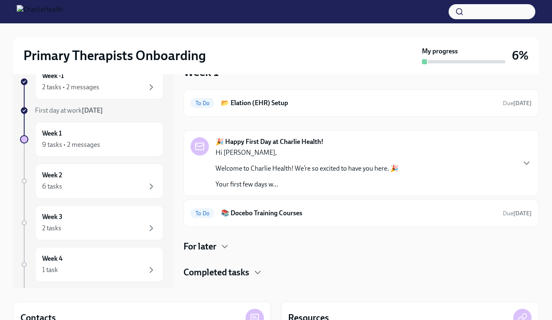
scroll to position [26, 0]
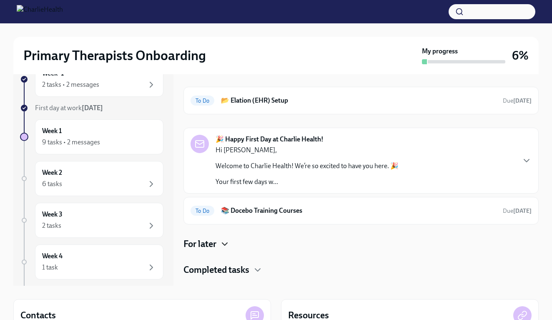
click at [225, 241] on icon "button" at bounding box center [225, 244] width 10 height 10
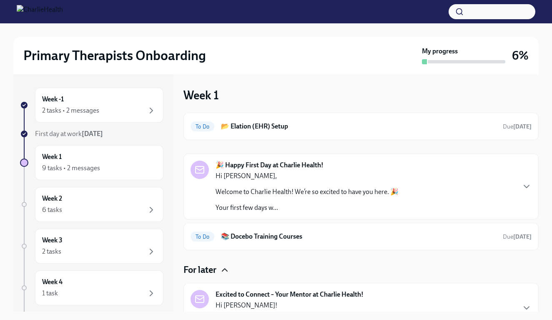
scroll to position [0, 0]
click at [256, 121] on div "To Do 📂 Elation (EHR) Setup Due [DATE]" at bounding box center [361, 126] width 341 height 13
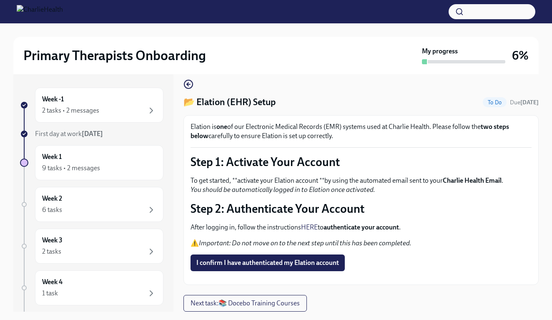
scroll to position [36, 0]
click at [342, 223] on strong "authenticate your account" at bounding box center [361, 227] width 75 height 8
click at [256, 201] on p "Step 2: Authenticate Your Account" at bounding box center [361, 208] width 341 height 15
click at [221, 223] on p "After logging in, follow the instructions HERE to authenticate your account ." at bounding box center [361, 227] width 341 height 9
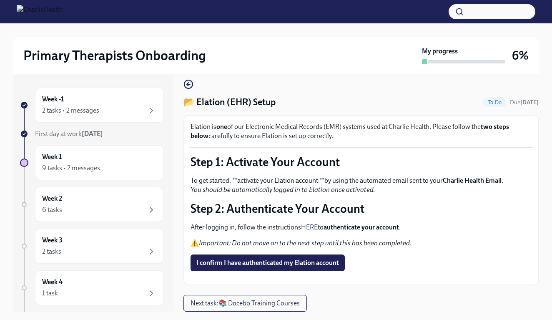
scroll to position [34, 0]
click at [305, 223] on link "HERE" at bounding box center [309, 227] width 17 height 8
click at [249, 259] on span "I confirm I have authenticated my Elation account" at bounding box center [267, 263] width 143 height 8
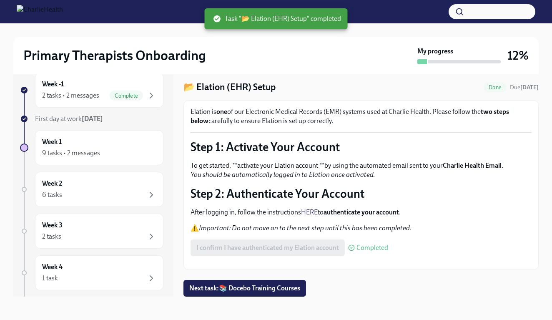
scroll to position [15, 0]
click at [113, 141] on div "Week 1 9 tasks • 2 messages" at bounding box center [99, 147] width 114 height 21
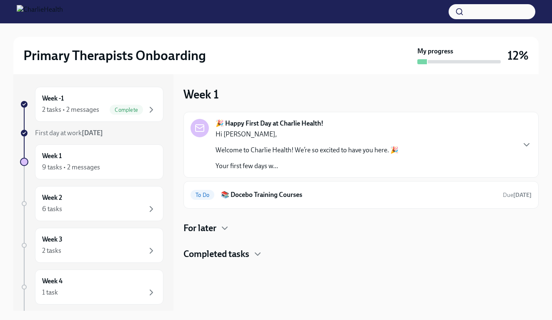
click at [210, 225] on h4 "For later" at bounding box center [199, 228] width 33 height 13
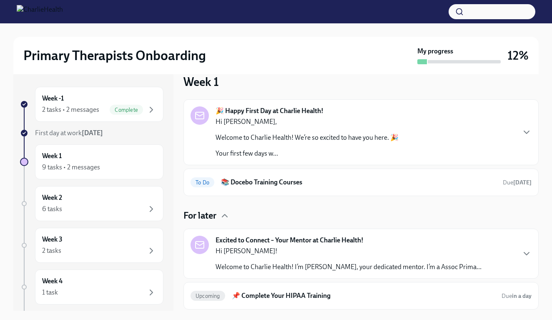
scroll to position [19, 0]
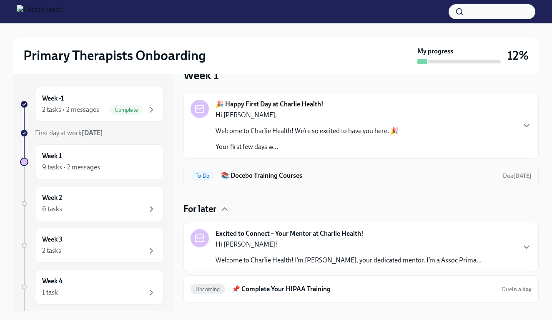
click at [236, 183] on div "To Do 📚 Docebo Training Courses Due [DATE]" at bounding box center [360, 176] width 355 height 28
click at [238, 174] on h6 "📚 Docebo Training Courses" at bounding box center [358, 175] width 275 height 9
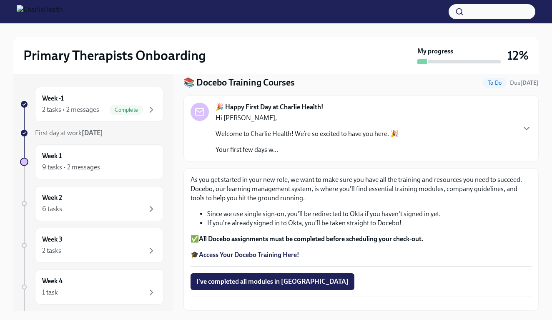
scroll to position [53, 0]
click at [267, 251] on strong "Access Your Docebo Training Here!" at bounding box center [249, 255] width 100 height 8
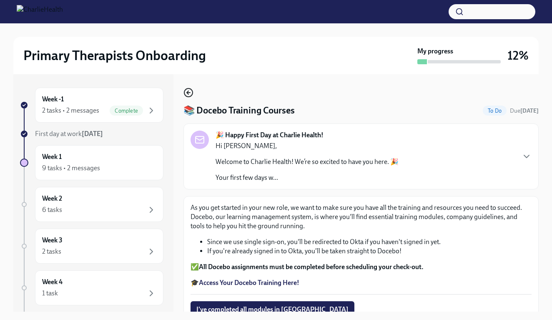
scroll to position [0, 0]
click at [192, 96] on icon "button" at bounding box center [188, 93] width 10 height 10
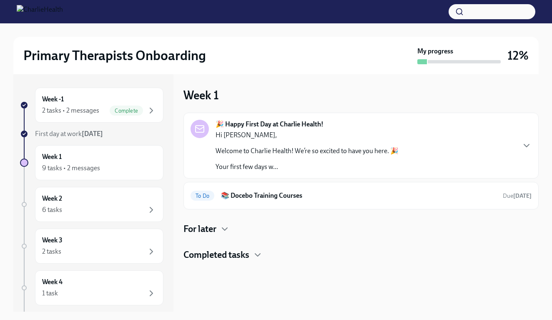
click at [216, 224] on h4 "For later" at bounding box center [199, 229] width 33 height 13
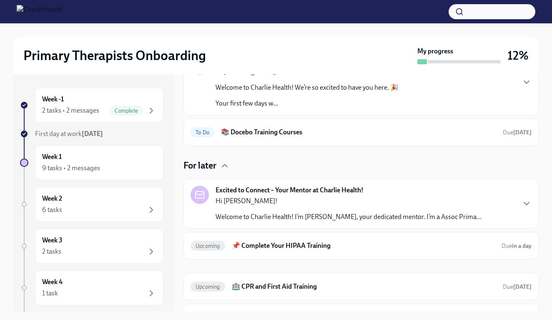
scroll to position [65, 0]
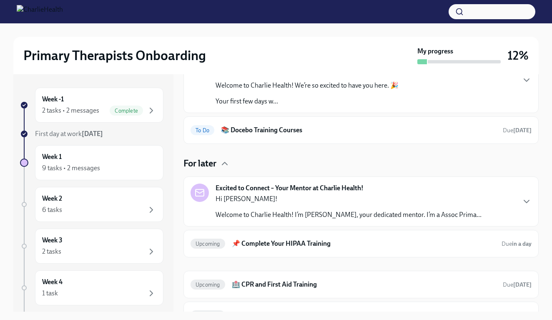
click at [269, 188] on strong "Excited to Connect – Your Mentor at Charlie Health!" at bounding box center [290, 187] width 148 height 9
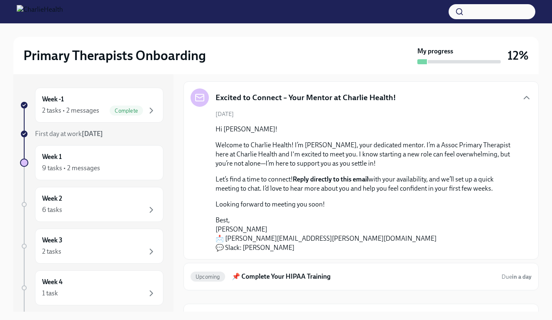
scroll to position [162, 0]
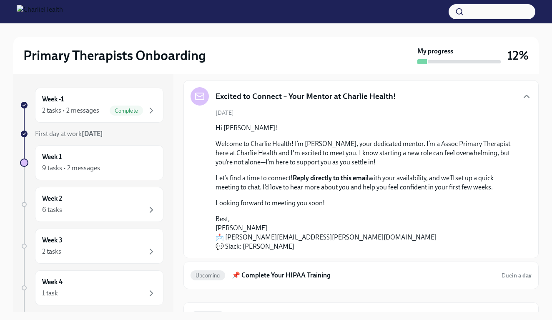
click at [236, 239] on p "Best, [PERSON_NAME] 📩 [PERSON_NAME][EMAIL_ADDRESS][PERSON_NAME][DOMAIN_NAME] 💬 …" at bounding box center [367, 232] width 303 height 37
click at [246, 244] on p "Best, [PERSON_NAME] 📩 [PERSON_NAME][EMAIL_ADDRESS][PERSON_NAME][DOMAIN_NAME] 💬 …" at bounding box center [367, 232] width 303 height 37
click at [247, 246] on p "Best, [PERSON_NAME] 📩 [PERSON_NAME][EMAIL_ADDRESS][PERSON_NAME][DOMAIN_NAME] 💬 …" at bounding box center [367, 232] width 303 height 37
click at [247, 250] on p "Best, [PERSON_NAME] 📩 [PERSON_NAME][EMAIL_ADDRESS][PERSON_NAME][DOMAIN_NAME] 💬 …" at bounding box center [367, 232] width 303 height 37
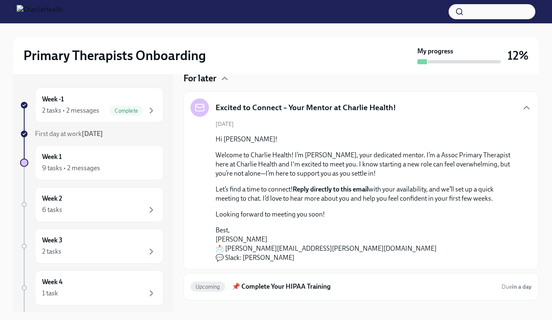
scroll to position [150, 0]
click at [312, 188] on strong "Reply directly to this email" at bounding box center [331, 190] width 76 height 8
click at [342, 192] on strong "Reply directly to this email" at bounding box center [331, 190] width 76 height 8
click at [397, 189] on p "Let’s find a time to connect! Reply directly to this email with your availabili…" at bounding box center [367, 194] width 303 height 18
click at [435, 186] on p "Let’s find a time to connect! Reply directly to this email with your availabili…" at bounding box center [367, 194] width 303 height 18
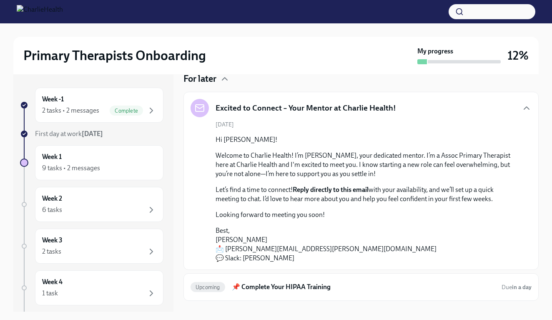
click at [274, 193] on p "Let’s find a time to connect! Reply directly to this email with your availabili…" at bounding box center [367, 194] width 303 height 18
click at [271, 206] on div "Hi [PERSON_NAME]! Welcome to Charlie Health! I’m [PERSON_NAME], your dedicated …" at bounding box center [367, 199] width 303 height 128
click at [274, 216] on p "Looking forward to meeting you soon!" at bounding box center [367, 214] width 303 height 9
click at [246, 242] on p "Best, [PERSON_NAME] 📩 [PERSON_NAME][EMAIL_ADDRESS][PERSON_NAME][DOMAIN_NAME] 💬 …" at bounding box center [367, 244] width 303 height 37
click at [246, 252] on p "Best, [PERSON_NAME] 📩 [PERSON_NAME][EMAIL_ADDRESS][PERSON_NAME][DOMAIN_NAME] 💬 …" at bounding box center [367, 244] width 303 height 37
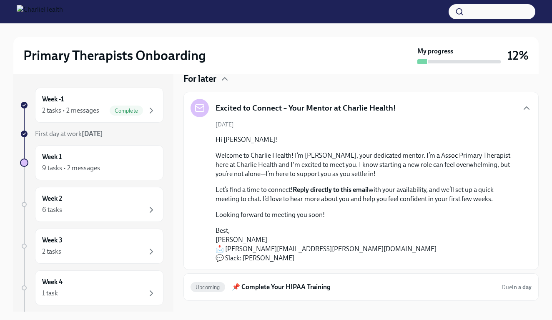
click at [246, 258] on p "Best, [PERSON_NAME] 📩 [PERSON_NAME][EMAIL_ADDRESS][PERSON_NAME][DOMAIN_NAME] 💬 …" at bounding box center [367, 244] width 303 height 37
click at [330, 186] on strong "Reply directly to this email" at bounding box center [331, 190] width 76 height 8
click at [359, 191] on strong "Reply directly to this email" at bounding box center [331, 190] width 76 height 8
click at [345, 201] on p "Let’s find a time to connect! Reply directly to this email with your availabili…" at bounding box center [367, 194] width 303 height 18
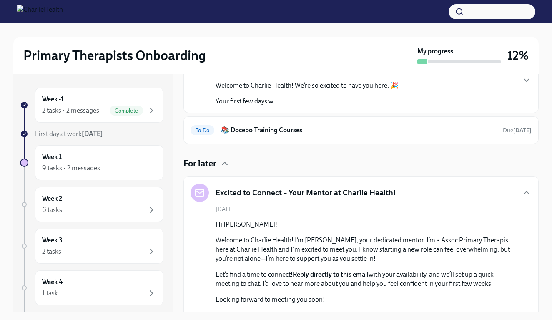
scroll to position [66, 0]
click at [159, 206] on div "Week 2 6 tasks" at bounding box center [99, 204] width 128 height 35
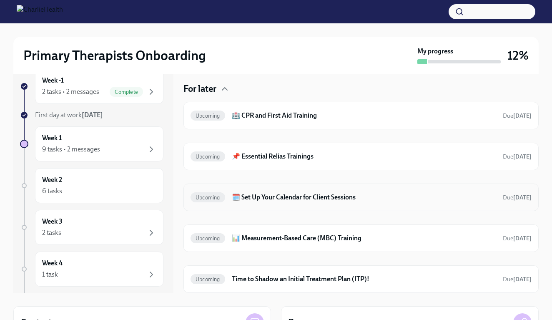
scroll to position [50, 0]
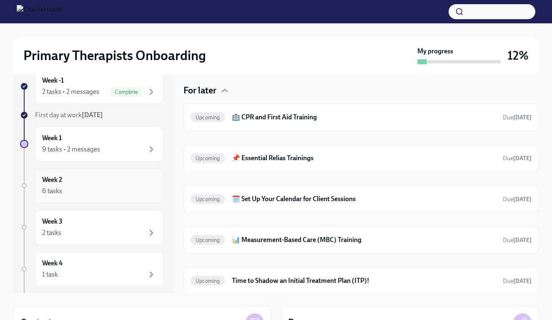
click at [97, 196] on div "Week 2 6 tasks" at bounding box center [99, 185] width 128 height 35
click at [85, 226] on div "Week 3 2 tasks" at bounding box center [99, 227] width 114 height 21
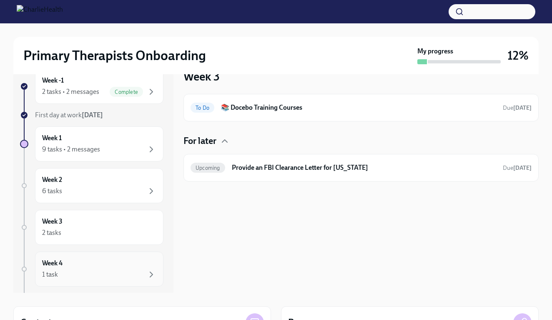
click at [79, 274] on div "1 task" at bounding box center [99, 274] width 114 height 10
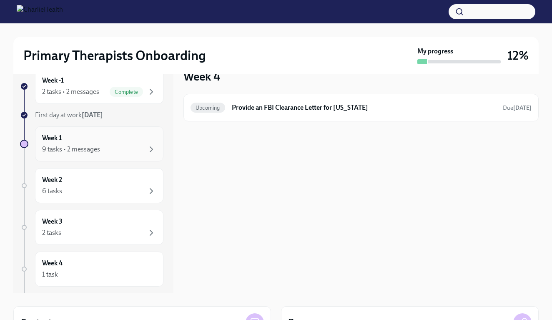
click at [108, 138] on div "Week 1 9 tasks • 2 messages" at bounding box center [99, 143] width 114 height 21
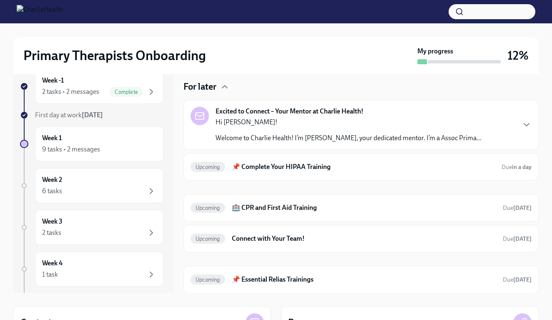
scroll to position [126, 0]
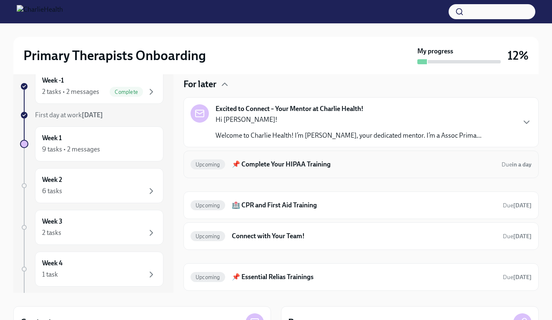
click at [291, 168] on h6 "📌 Complete Your HIPAA Training" at bounding box center [363, 164] width 263 height 9
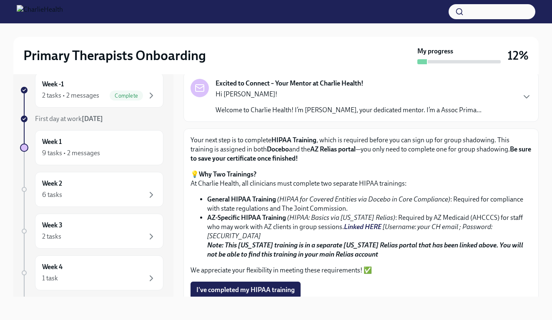
scroll to position [36, 0]
